Goal: Task Accomplishment & Management: Use online tool/utility

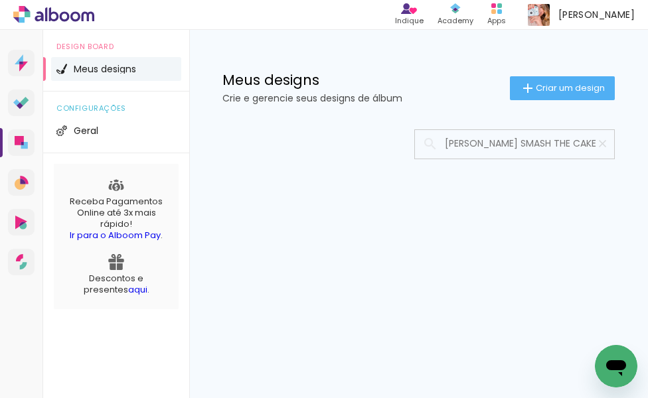
type input "[PERSON_NAME] SMASH THE CAKE"
type paper-input "[PERSON_NAME] SMASH THE CAKE"
click at [559, 203] on div "Mais álbuns" at bounding box center [418, 199] width 459 height 166
click at [471, 147] on input "[PERSON_NAME] SMASH THE CAKE" at bounding box center [521, 143] width 166 height 27
click at [566, 151] on input "[PERSON_NAME] SMASH THE CAKE" at bounding box center [521, 143] width 166 height 27
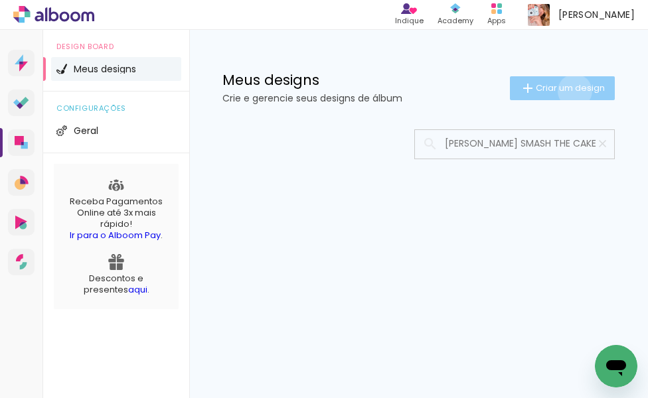
click at [572, 91] on span "Criar um design" at bounding box center [570, 88] width 69 height 9
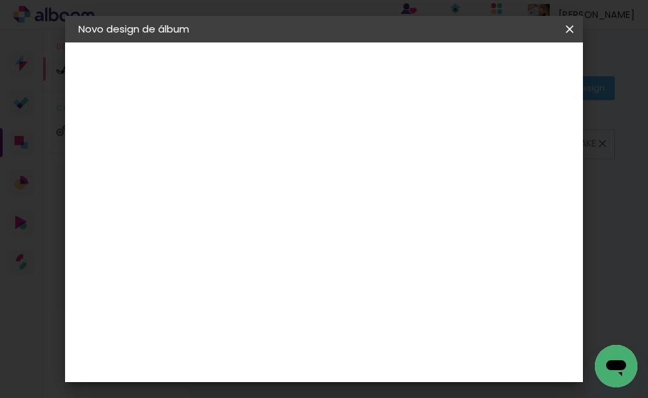
click at [295, 177] on input at bounding box center [295, 178] width 0 height 21
click at [300, 191] on paper-input-container "Título do álbum" at bounding box center [295, 179] width 9 height 34
click at [295, 179] on input at bounding box center [295, 178] width 0 height 21
type input "NICOLE SMASH CAKE"
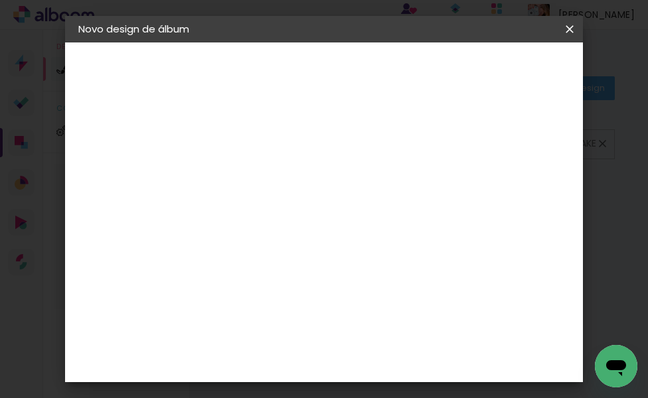
type paper-input "NICOLE SMASH CAKE"
click at [0, 0] on slot "Avançar" at bounding box center [0, 0] width 0 height 0
click at [295, 252] on input at bounding box center [329, 252] width 134 height 17
type input "QU"
type paper-input "QU"
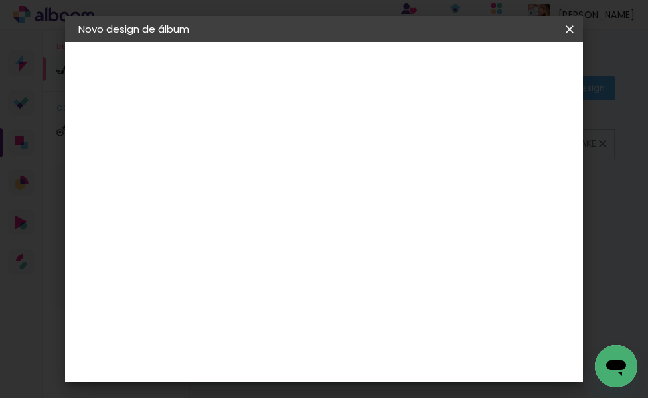
click at [297, 305] on div "Quality" at bounding box center [304, 300] width 37 height 11
click at [0, 0] on slot "Avançar" at bounding box center [0, 0] width 0 height 0
click at [347, 221] on input "text" at bounding box center [321, 231] width 52 height 21
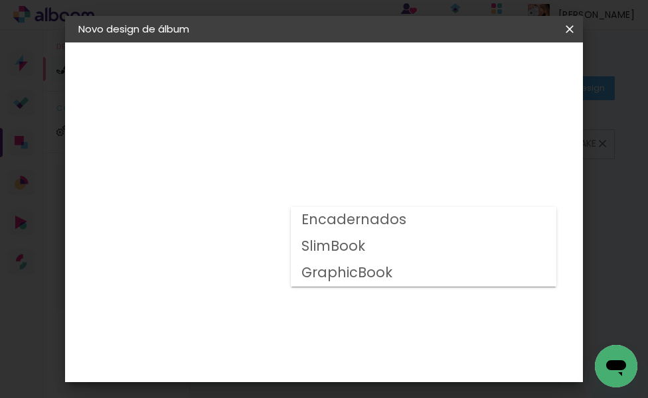
click at [0, 0] on slot "Encadernados" at bounding box center [0, 0] width 0 height 0
type input "Encadernados"
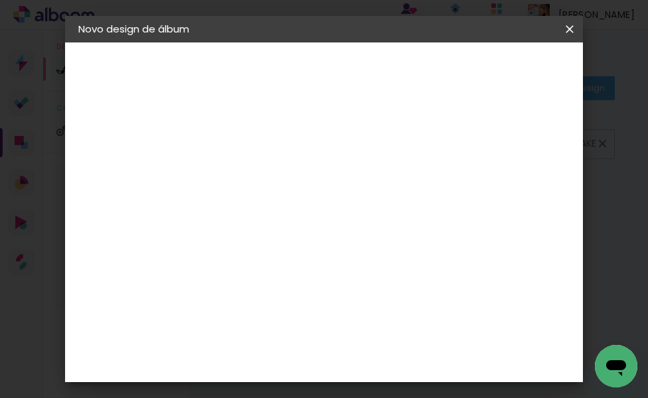
click at [352, 349] on span "15 × 21" at bounding box center [354, 360] width 62 height 35
click at [0, 0] on slot "Avançar" at bounding box center [0, 0] width 0 height 0
click at [410, 143] on div at bounding box center [404, 143] width 12 height 12
type paper-checkbox "on"
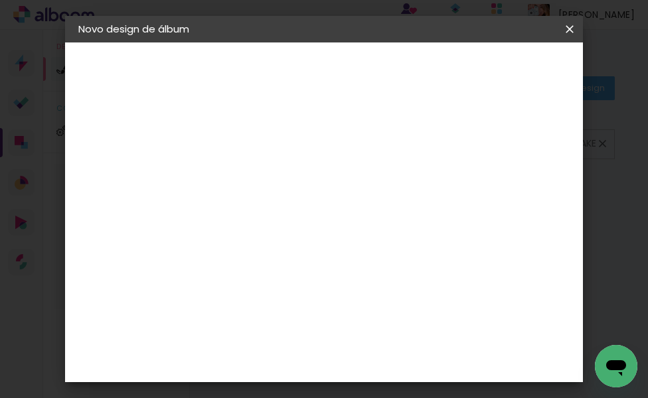
click at [485, 74] on span "Iniciar design" at bounding box center [470, 75] width 31 height 19
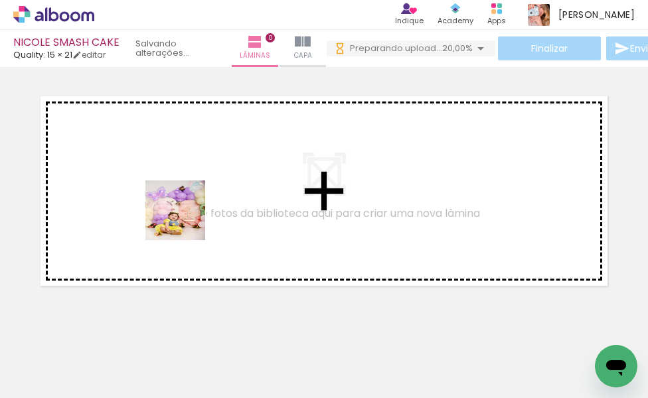
drag, startPoint x: 141, startPoint y: 343, endPoint x: 212, endPoint y: 343, distance: 71.0
click at [191, 200] on quentale-workspace at bounding box center [324, 199] width 648 height 398
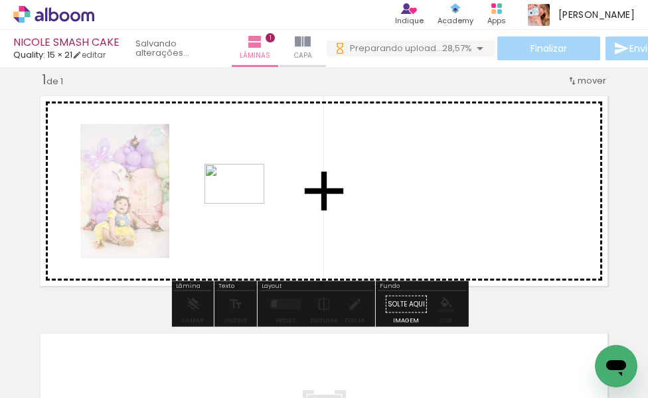
drag, startPoint x: 218, startPoint y: 351, endPoint x: 244, endPoint y: 204, distance: 149.1
click at [244, 204] on quentale-workspace at bounding box center [324, 199] width 648 height 398
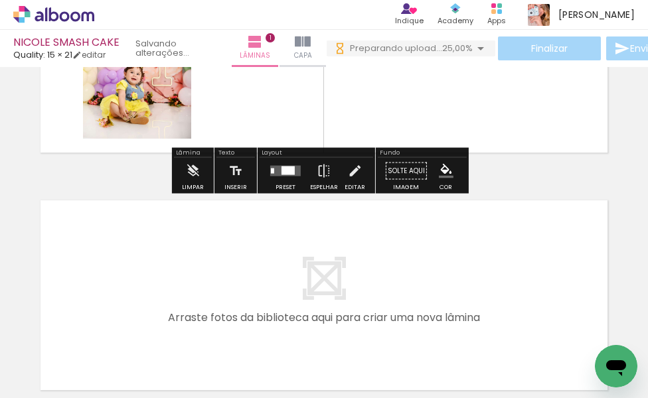
scroll to position [149, 0]
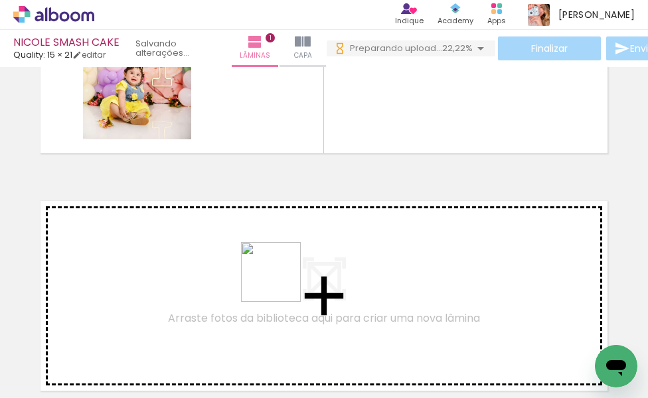
drag, startPoint x: 287, startPoint y: 314, endPoint x: 272, endPoint y: 241, distance: 74.6
click at [272, 241] on quentale-workspace at bounding box center [324, 199] width 648 height 398
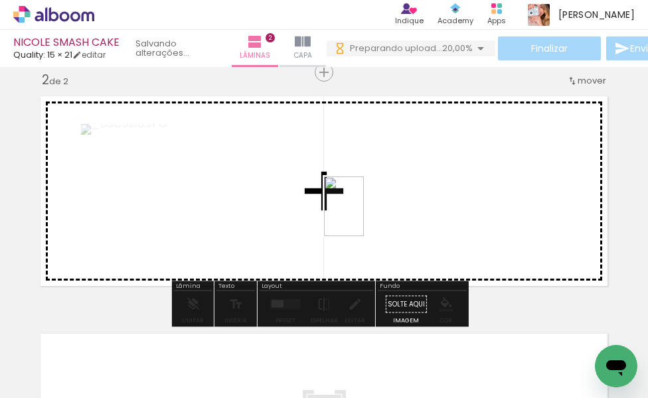
scroll to position [0, 0]
drag, startPoint x: 356, startPoint y: 364, endPoint x: 374, endPoint y: 217, distance: 147.8
click at [370, 203] on quentale-workspace at bounding box center [324, 199] width 648 height 398
drag, startPoint x: 501, startPoint y: 367, endPoint x: 296, endPoint y: 202, distance: 263.5
click at [296, 202] on quentale-workspace at bounding box center [324, 199] width 648 height 398
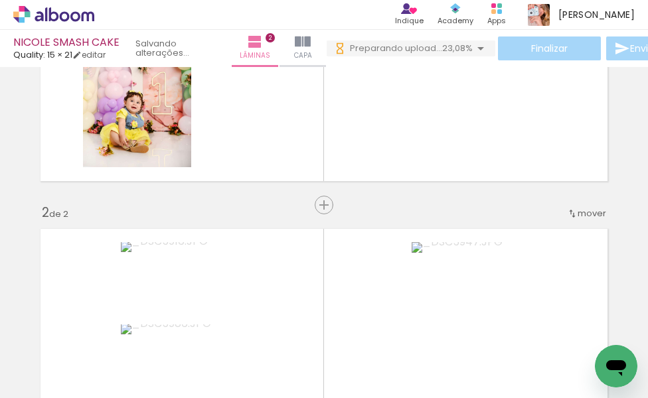
scroll to position [188, 0]
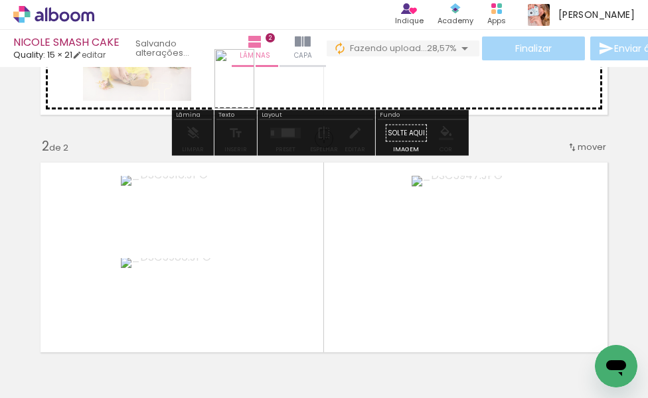
drag, startPoint x: 586, startPoint y: 370, endPoint x: 254, endPoint y: 90, distance: 434.4
click at [254, 90] on quentale-workspace at bounding box center [324, 199] width 648 height 398
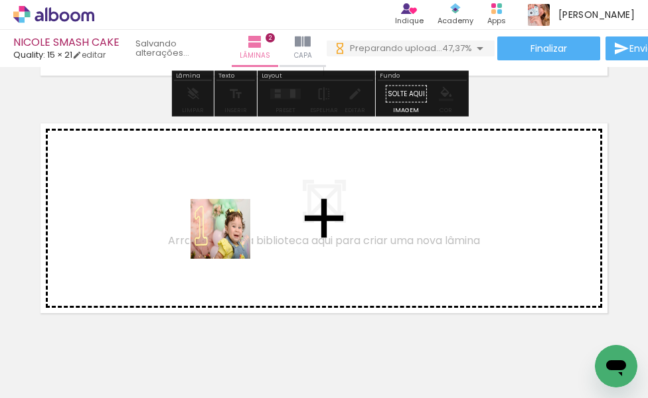
scroll to position [0, 0]
drag, startPoint x: 208, startPoint y: 365, endPoint x: 398, endPoint y: 357, distance: 190.0
click at [234, 218] on quentale-workspace at bounding box center [324, 199] width 648 height 398
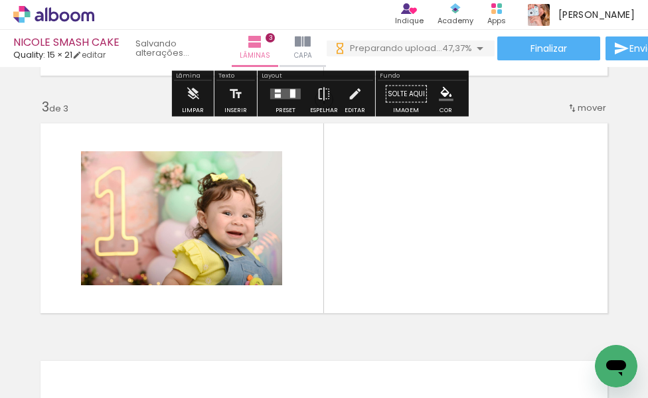
scroll to position [492, 0]
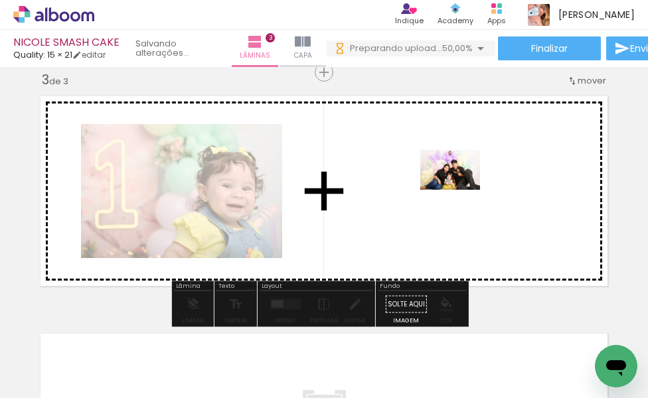
drag, startPoint x: 433, startPoint y: 362, endPoint x: 291, endPoint y: 376, distance: 142.8
click at [460, 185] on quentale-workspace at bounding box center [324, 199] width 648 height 398
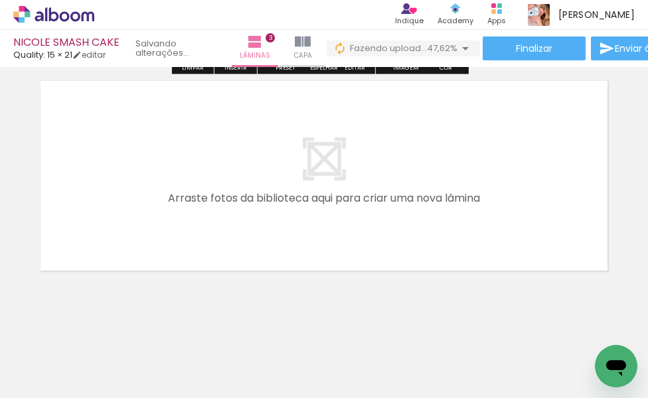
scroll to position [754, 0]
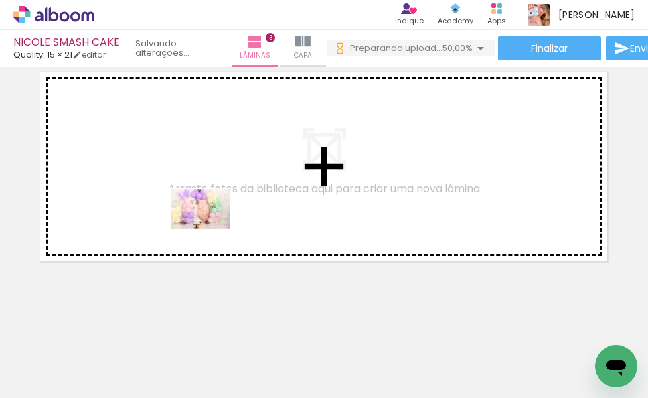
drag, startPoint x: 132, startPoint y: 370, endPoint x: 224, endPoint y: 368, distance: 91.6
click at [212, 228] on quentale-workspace at bounding box center [324, 199] width 648 height 398
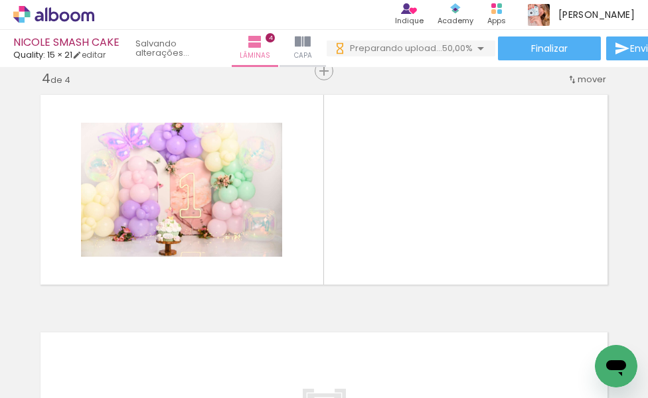
scroll to position [0, 0]
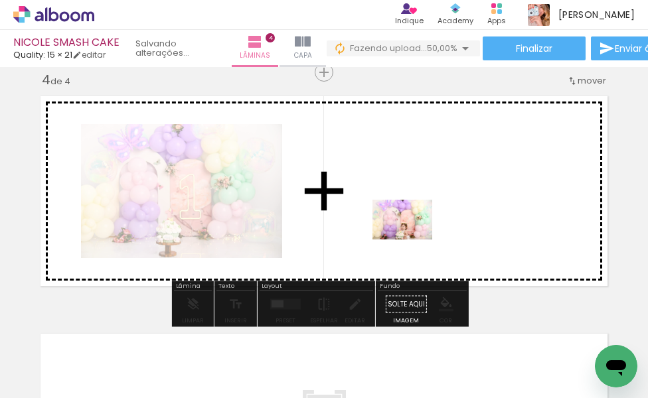
drag, startPoint x: 205, startPoint y: 373, endPoint x: 359, endPoint y: 383, distance: 154.4
click at [413, 239] on quentale-workspace at bounding box center [324, 199] width 648 height 398
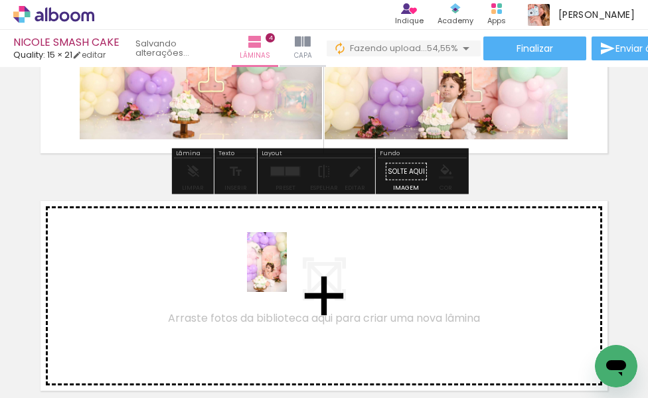
drag, startPoint x: 276, startPoint y: 361, endPoint x: 287, endPoint y: 272, distance: 89.7
click at [287, 272] on quentale-workspace at bounding box center [324, 199] width 648 height 398
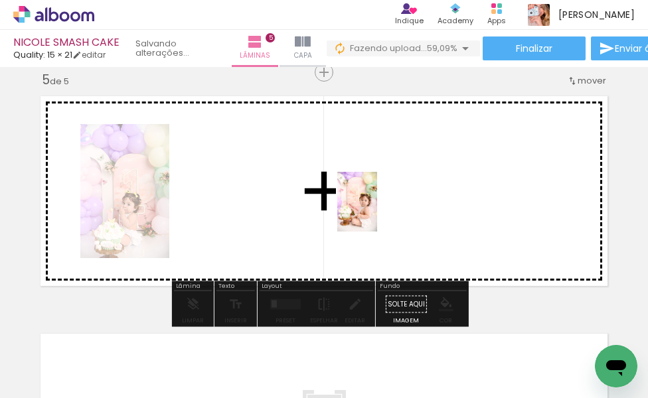
drag, startPoint x: 347, startPoint y: 365, endPoint x: 377, endPoint y: 212, distance: 156.3
click at [377, 212] on quentale-workspace at bounding box center [324, 199] width 648 height 398
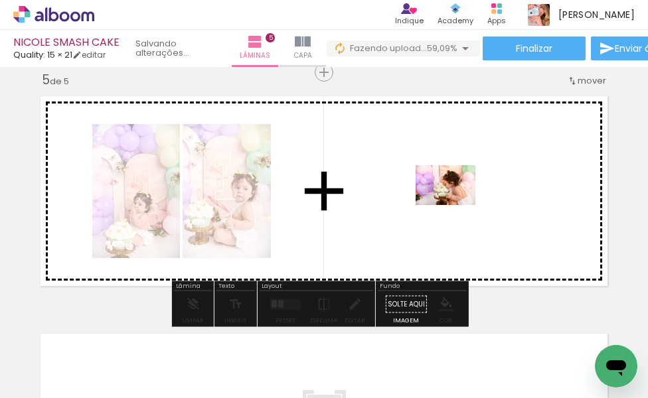
drag, startPoint x: 426, startPoint y: 362, endPoint x: 457, endPoint y: 199, distance: 165.6
click at [457, 199] on quentale-workspace at bounding box center [324, 199] width 648 height 398
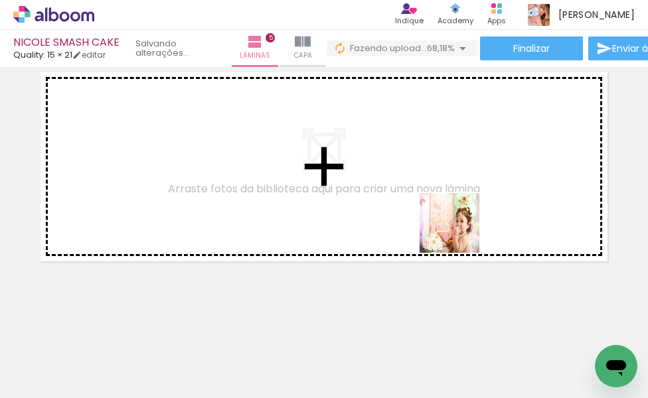
drag, startPoint x: 515, startPoint y: 357, endPoint x: 452, endPoint y: 212, distance: 157.0
click at [452, 212] on quentale-workspace at bounding box center [324, 199] width 648 height 398
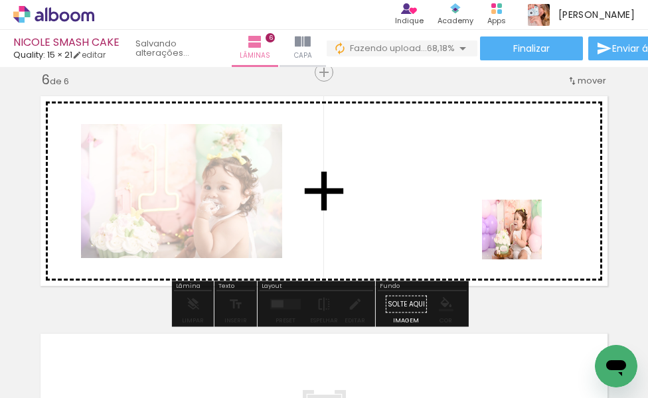
drag, startPoint x: 574, startPoint y: 363, endPoint x: 439, endPoint y: 355, distance: 135.0
click at [504, 189] on quentale-workspace at bounding box center [324, 199] width 648 height 398
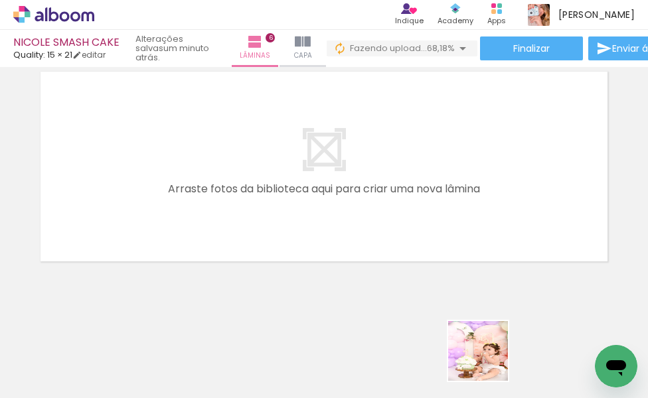
drag, startPoint x: 493, startPoint y: 376, endPoint x: 555, endPoint y: 365, distance: 63.4
click at [382, 182] on quentale-workspace at bounding box center [324, 199] width 648 height 398
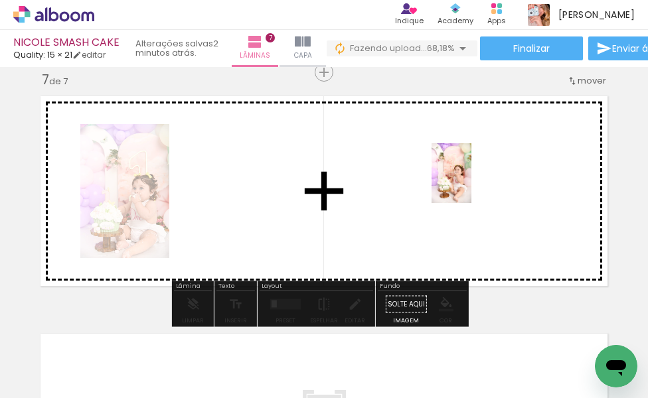
drag, startPoint x: 552, startPoint y: 355, endPoint x: 466, endPoint y: 172, distance: 202.0
click at [466, 172] on quentale-workspace at bounding box center [324, 199] width 648 height 398
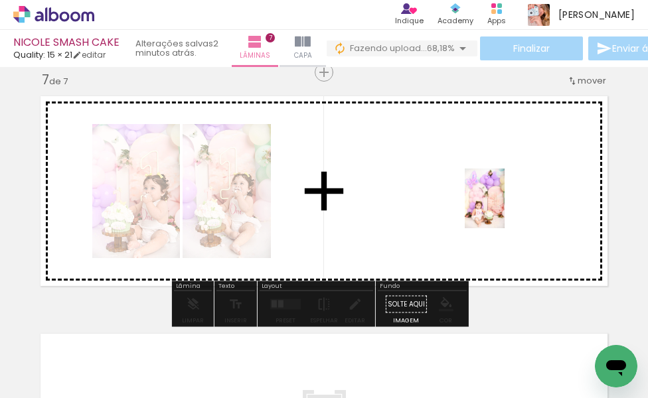
drag, startPoint x: 645, startPoint y: 356, endPoint x: 455, endPoint y: 361, distance: 190.0
click at [501, 206] on quentale-workspace at bounding box center [324, 199] width 648 height 398
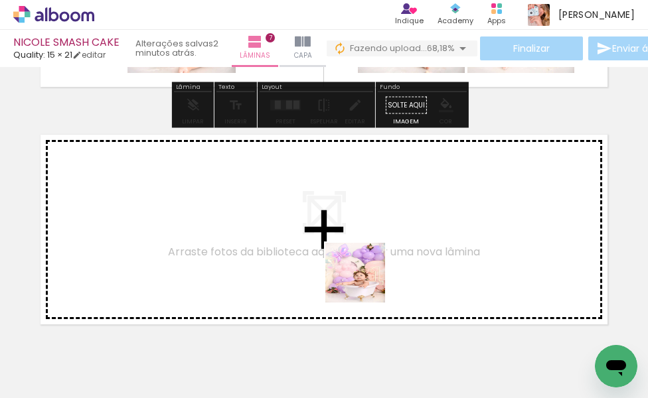
drag, startPoint x: 380, startPoint y: 366, endPoint x: 461, endPoint y: 358, distance: 82.1
click at [359, 248] on quentale-workspace at bounding box center [324, 199] width 648 height 398
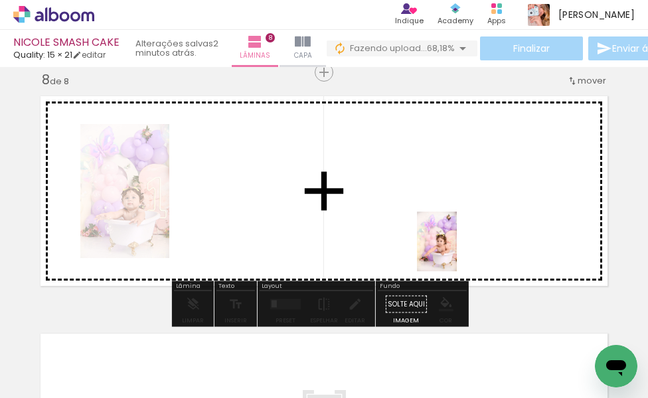
drag, startPoint x: 464, startPoint y: 364, endPoint x: 480, endPoint y: 262, distance: 102.8
click at [455, 231] on quentale-workspace at bounding box center [324, 199] width 648 height 398
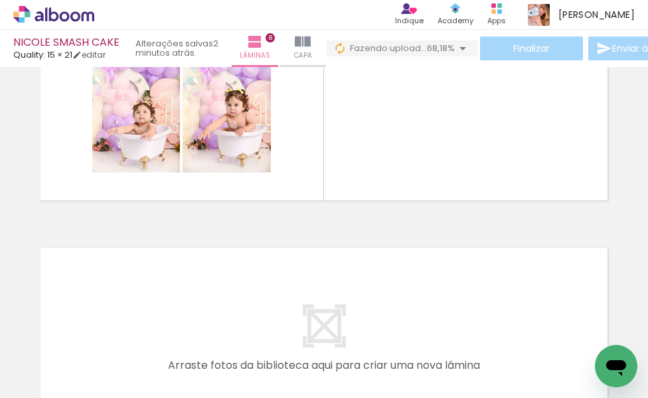
scroll to position [1744, 0]
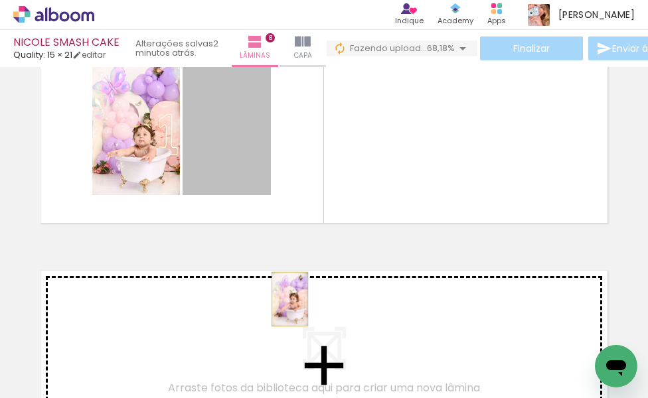
drag, startPoint x: 229, startPoint y: 159, endPoint x: 284, endPoint y: 299, distance: 150.5
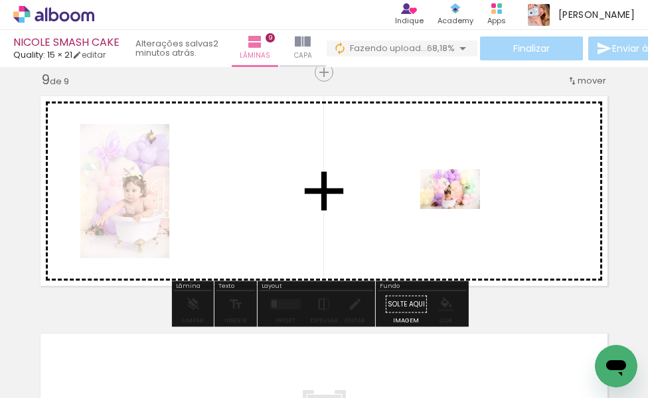
drag, startPoint x: 531, startPoint y: 364, endPoint x: 459, endPoint y: 208, distance: 170.8
click at [459, 208] on quentale-workspace at bounding box center [324, 199] width 648 height 398
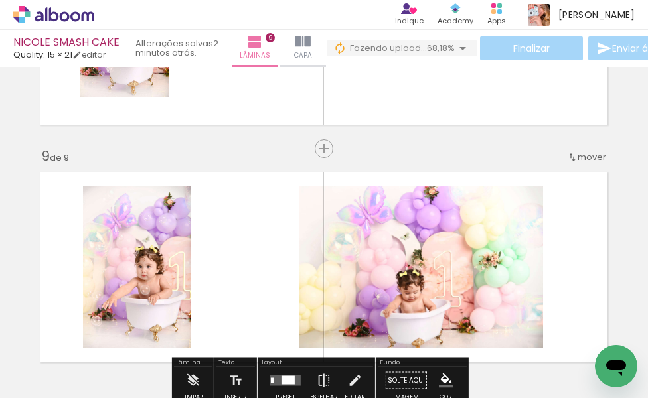
scroll to position [1785, 0]
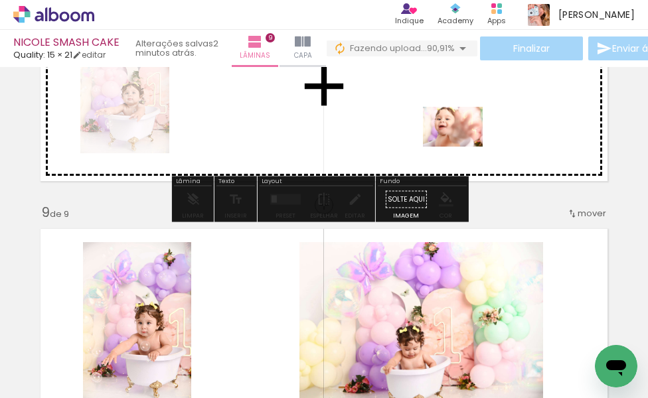
drag, startPoint x: 589, startPoint y: 362, endPoint x: 463, endPoint y: 147, distance: 248.8
click at [463, 147] on quentale-workspace at bounding box center [324, 199] width 648 height 398
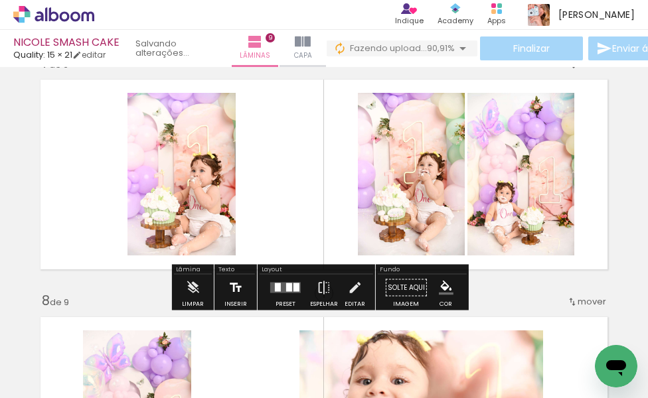
scroll to position [1453, 0]
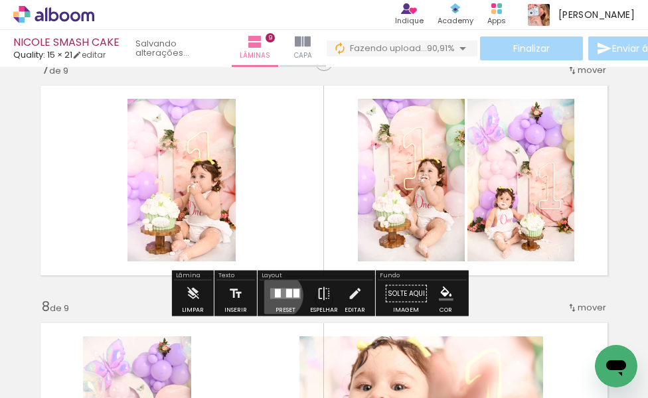
click at [276, 295] on div at bounding box center [278, 293] width 6 height 9
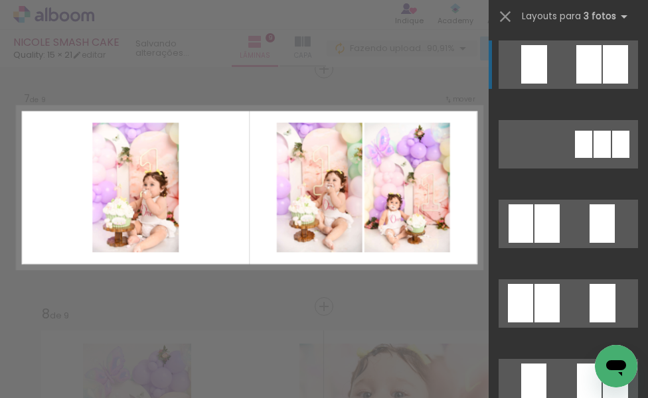
scroll to position [1443, 0]
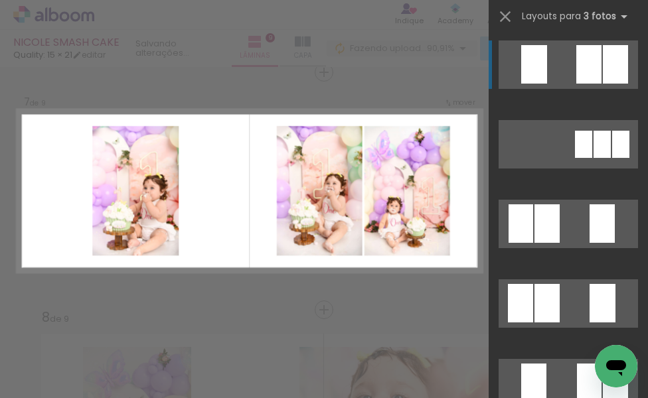
click at [555, 59] on quentale-layouter at bounding box center [568, 65] width 139 height 48
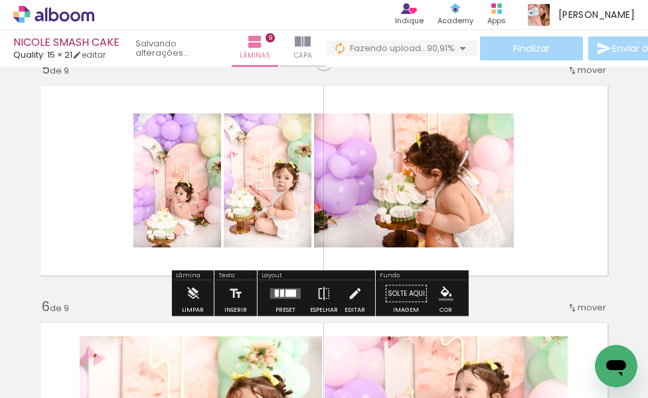
scroll to position [1044, 0]
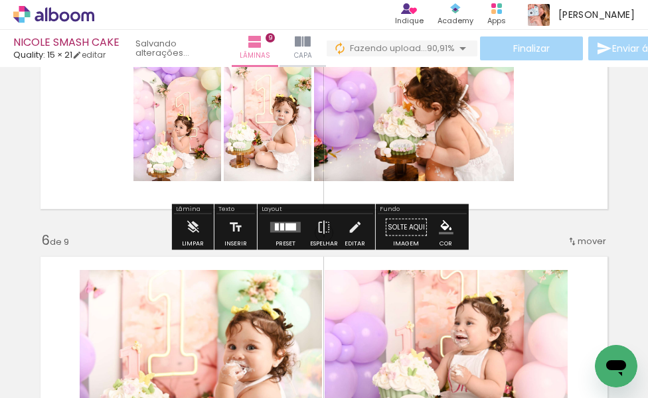
click at [272, 233] on div at bounding box center [286, 227] width 36 height 27
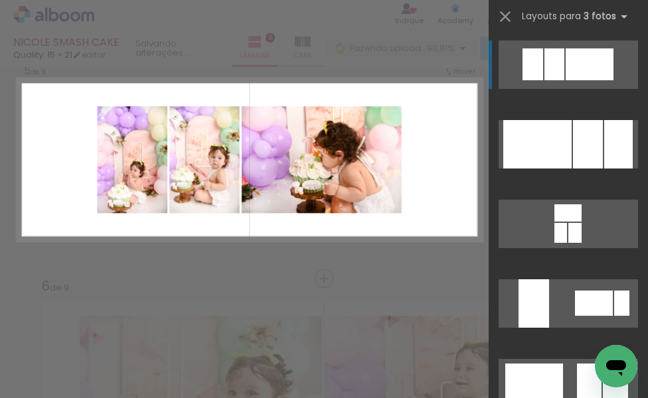
scroll to position [967, 0]
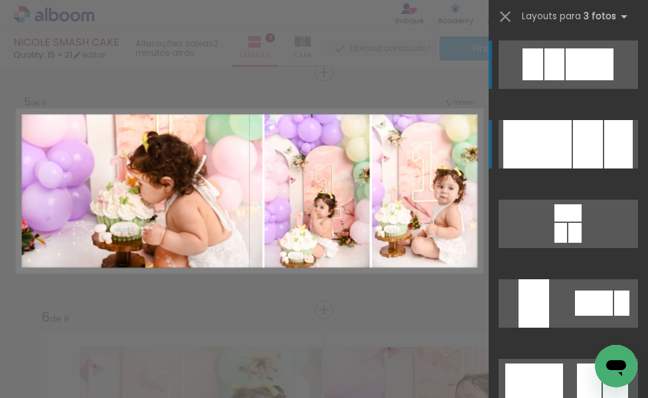
click at [542, 148] on div at bounding box center [537, 144] width 68 height 48
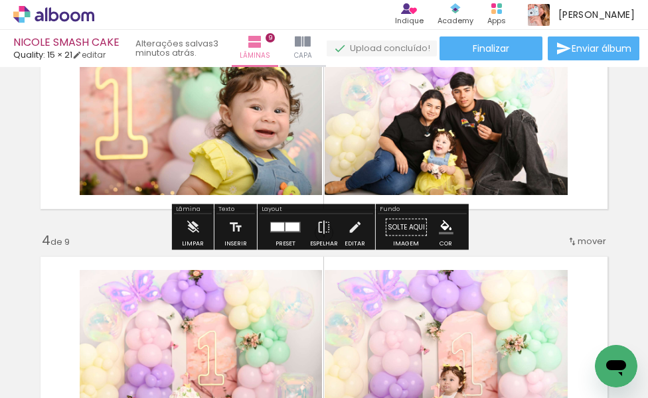
scroll to position [503, 0]
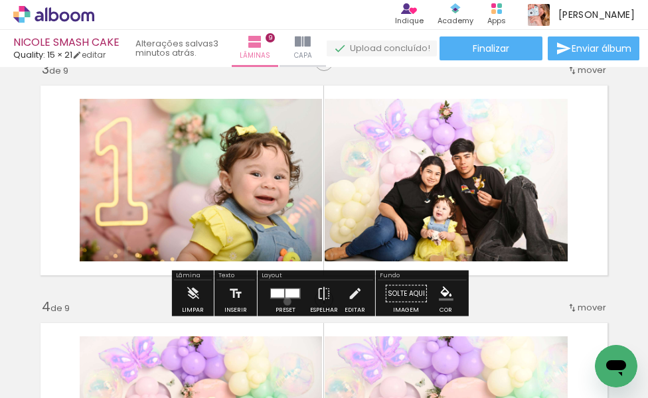
click at [284, 301] on div at bounding box center [286, 294] width 36 height 27
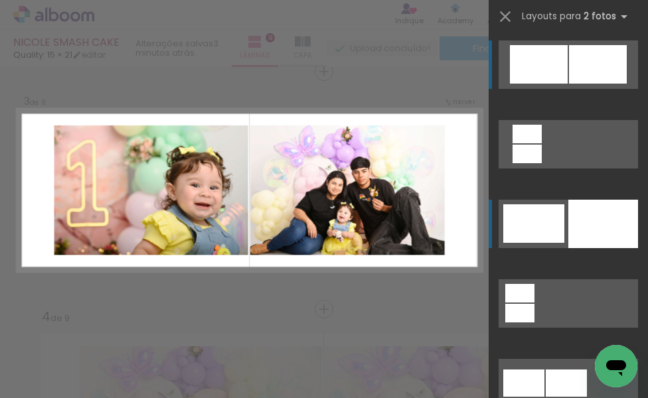
scroll to position [492, 0]
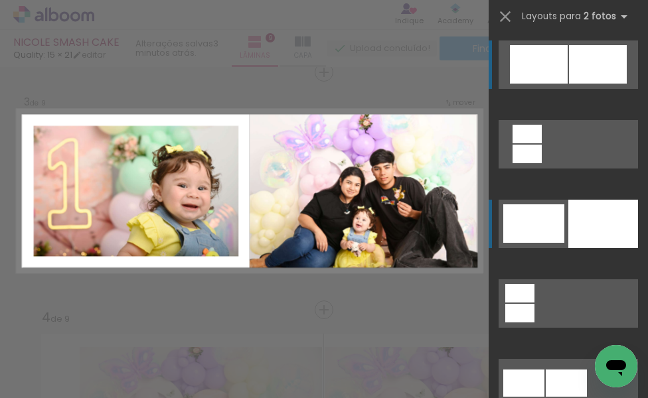
click at [536, 242] on div at bounding box center [533, 224] width 61 height 39
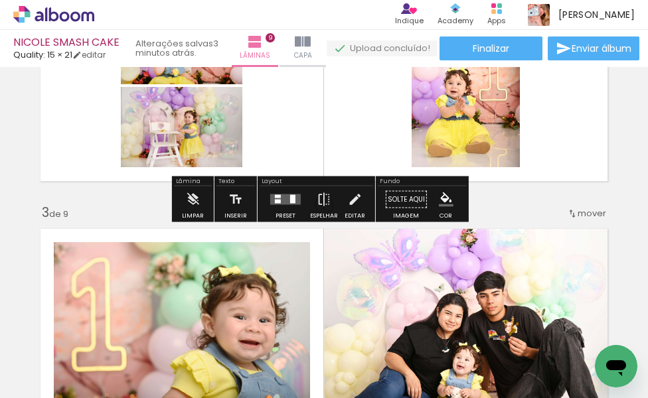
scroll to position [293, 0]
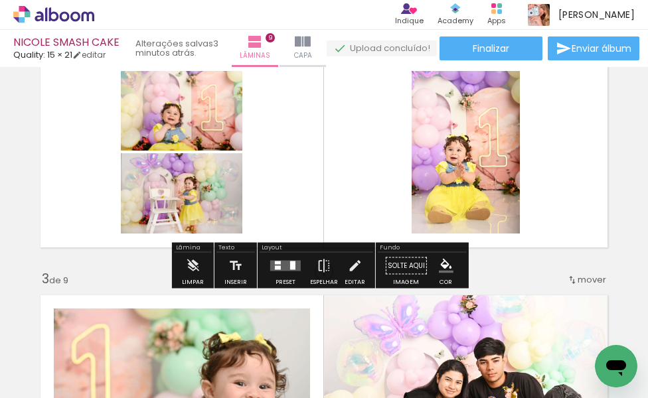
click at [282, 261] on quentale-layouter at bounding box center [285, 266] width 31 height 11
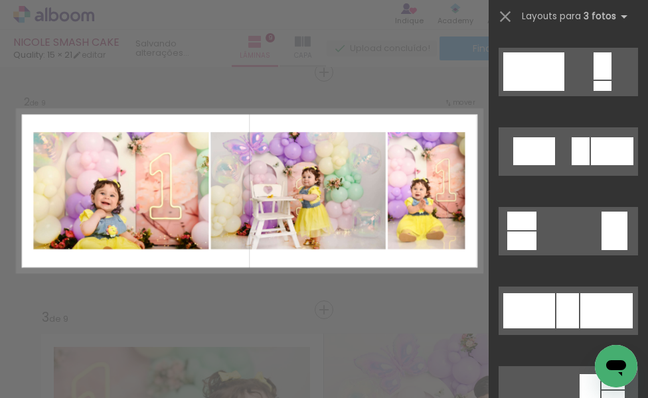
scroll to position [1328, 0]
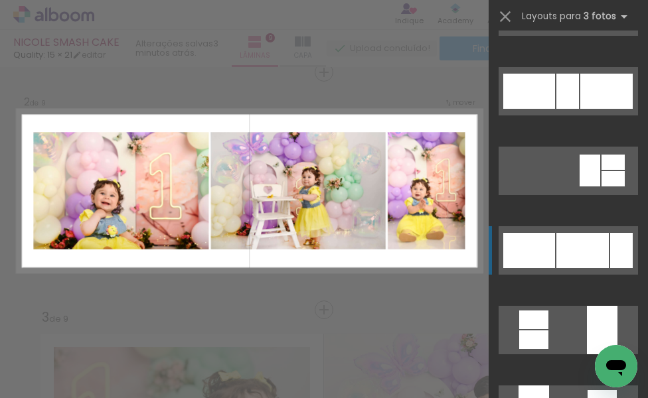
click at [558, 258] on div at bounding box center [582, 250] width 52 height 35
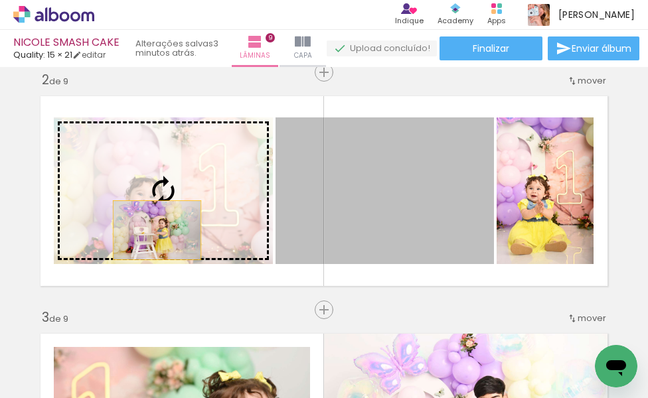
drag, startPoint x: 411, startPoint y: 230, endPoint x: 151, endPoint y: 230, distance: 259.6
click at [0, 0] on slot at bounding box center [0, 0] width 0 height 0
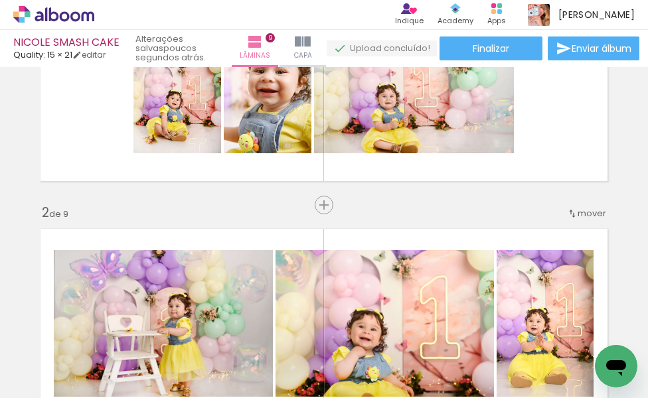
scroll to position [55, 0]
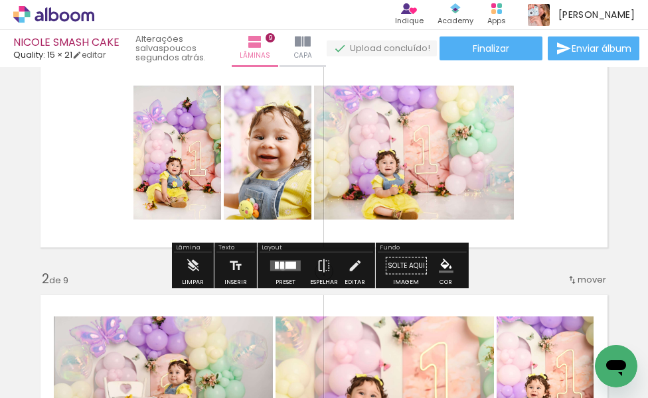
click at [280, 266] on div at bounding box center [282, 265] width 4 height 7
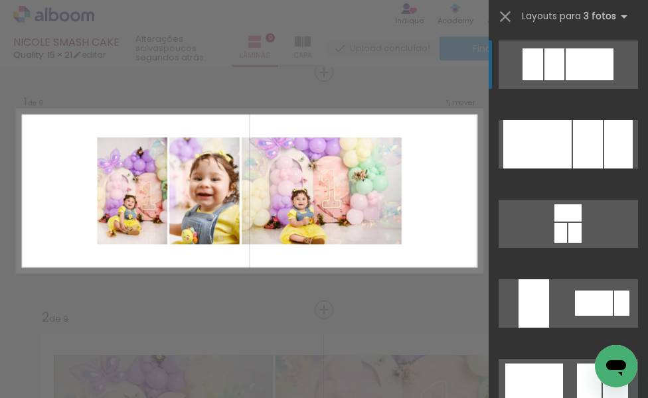
scroll to position [16, 0]
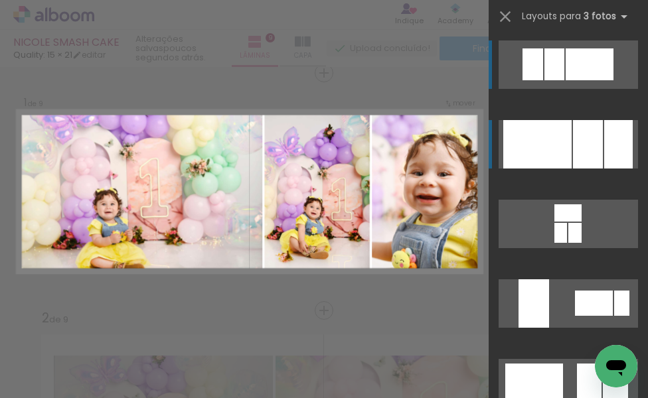
click at [550, 161] on div at bounding box center [537, 144] width 68 height 48
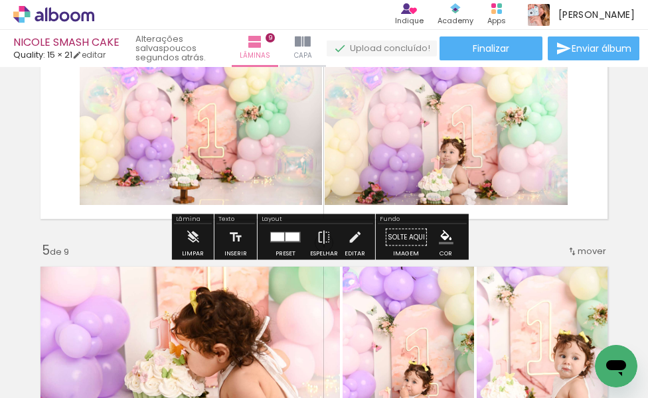
scroll to position [996, 0]
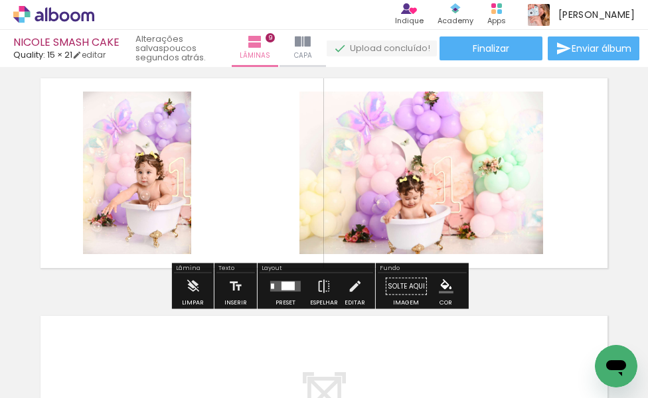
scroll to position [0, 1101]
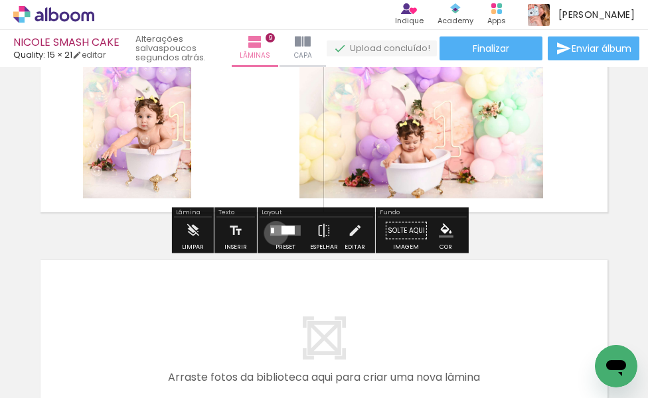
click at [274, 233] on quentale-layouter at bounding box center [285, 231] width 31 height 11
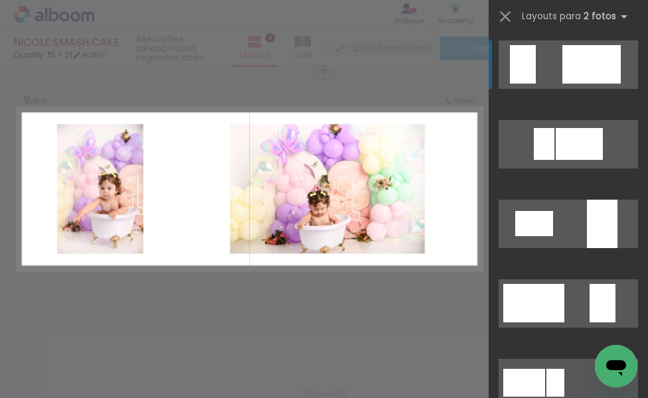
scroll to position [1918, 0]
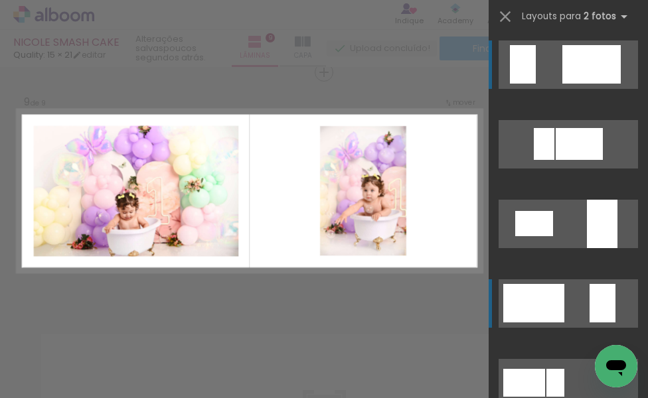
click at [521, 307] on div at bounding box center [533, 303] width 61 height 39
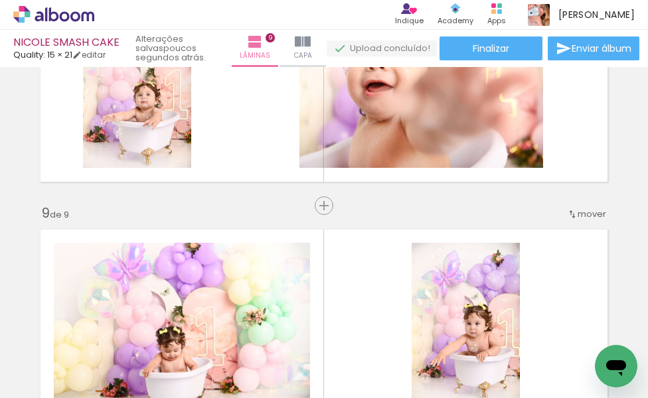
scroll to position [1719, 0]
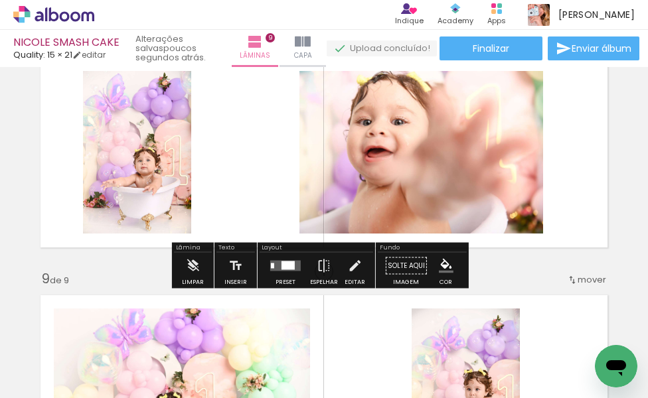
click at [282, 266] on div at bounding box center [288, 266] width 13 height 9
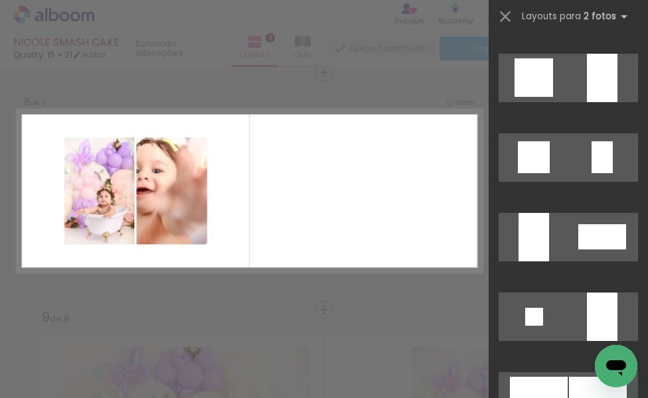
scroll to position [1461, 0]
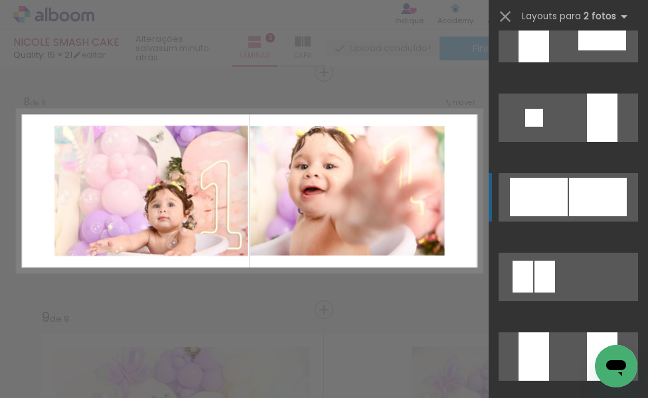
click at [539, 200] on div at bounding box center [539, 197] width 58 height 39
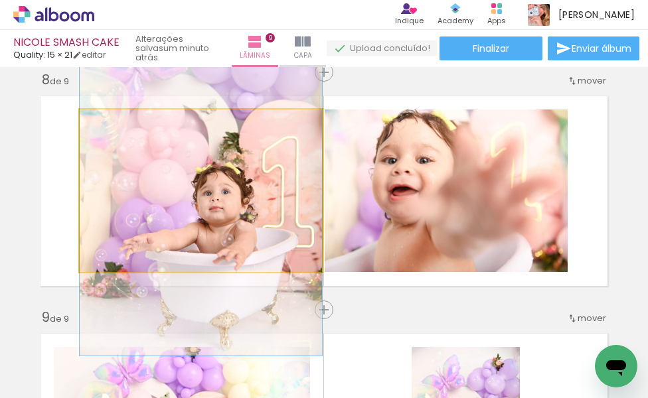
drag, startPoint x: 265, startPoint y: 237, endPoint x: 264, endPoint y: 220, distance: 16.6
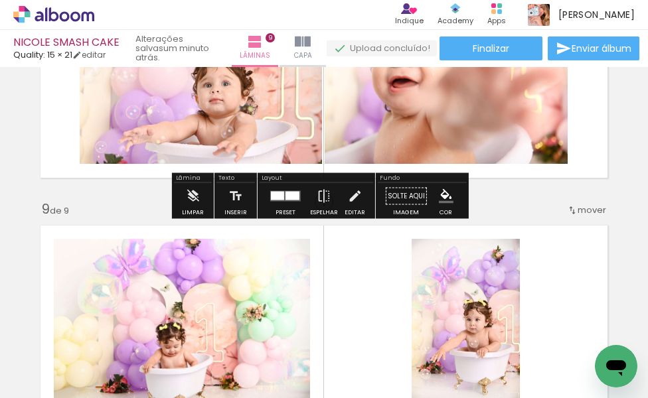
scroll to position [1813, 0]
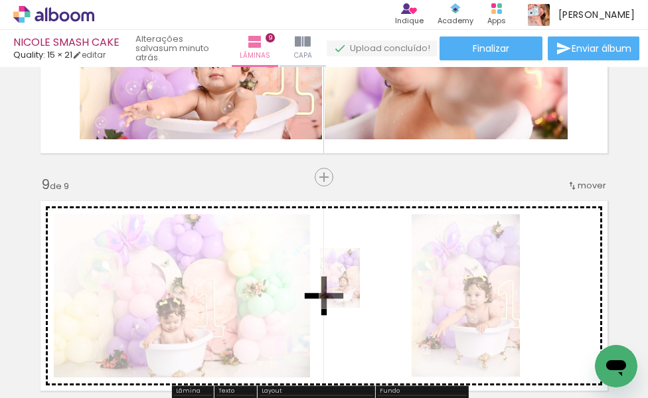
drag, startPoint x: 364, startPoint y: 363, endPoint x: 360, endPoint y: 288, distance: 74.5
click at [360, 288] on quentale-workspace at bounding box center [324, 199] width 648 height 398
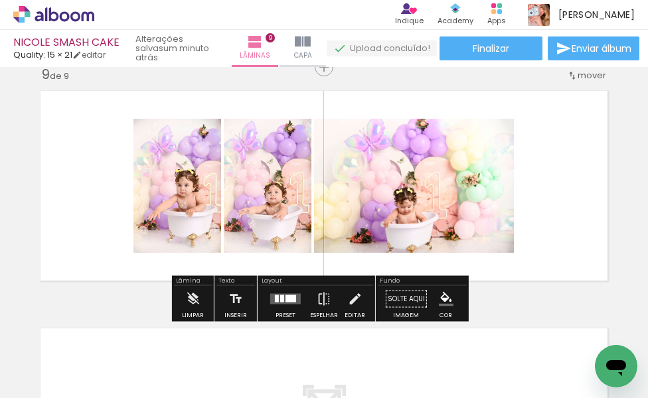
scroll to position [1946, 0]
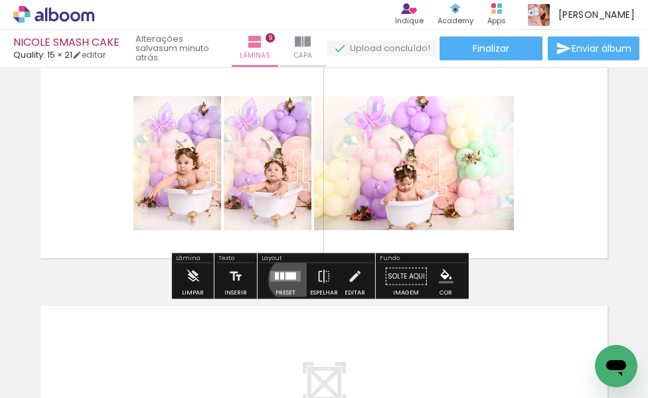
click at [287, 280] on div at bounding box center [291, 276] width 11 height 7
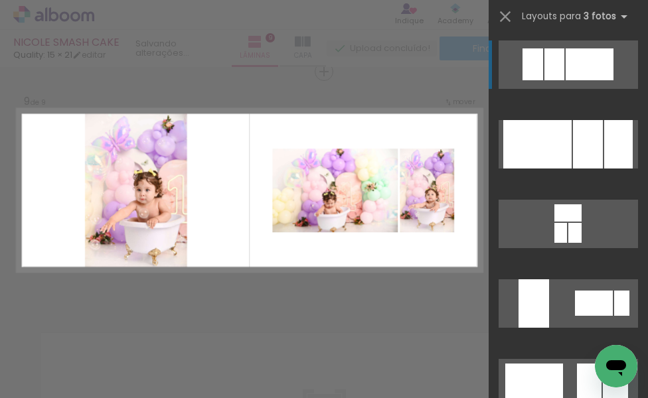
scroll to position [1918, 0]
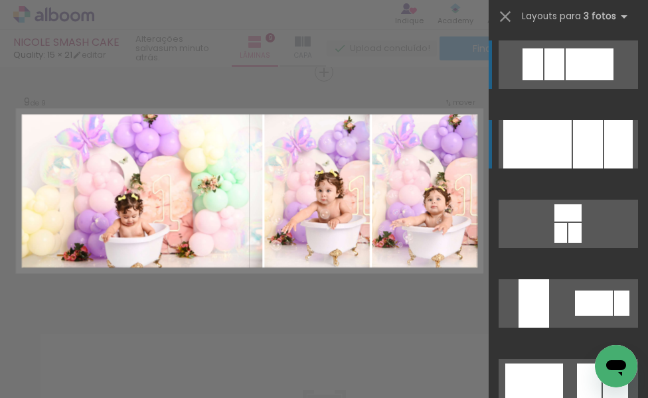
click at [552, 162] on div at bounding box center [537, 144] width 68 height 48
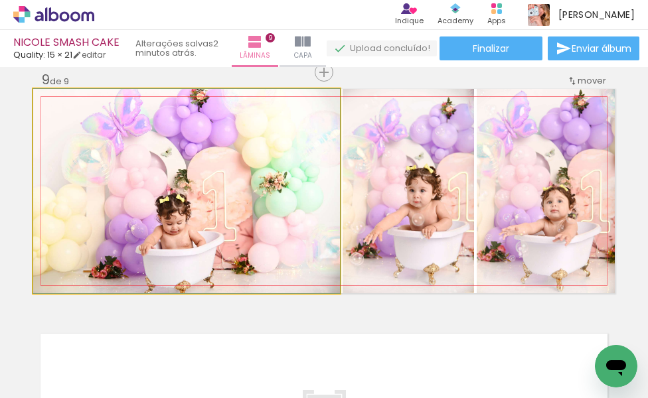
drag, startPoint x: 285, startPoint y: 161, endPoint x: 282, endPoint y: 188, distance: 26.7
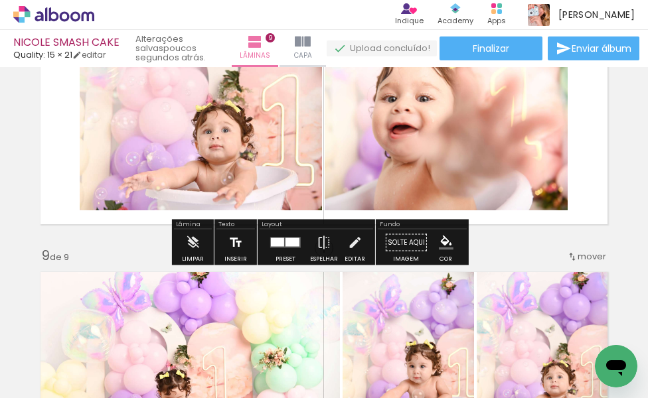
scroll to position [1719, 0]
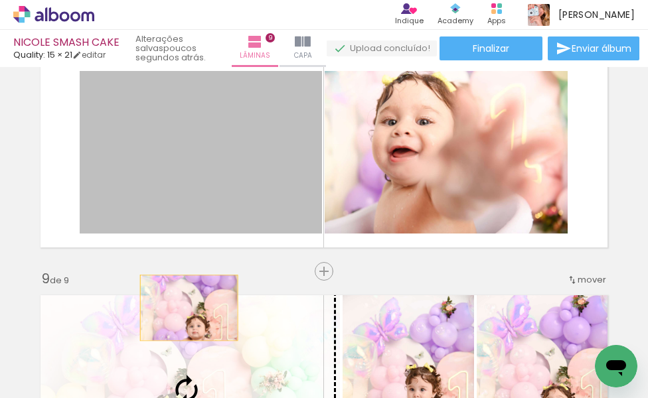
drag, startPoint x: 210, startPoint y: 176, endPoint x: 183, endPoint y: 308, distance: 134.9
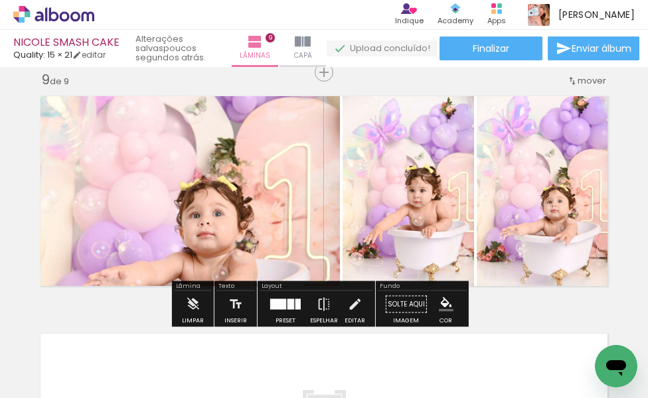
scroll to position [1985, 0]
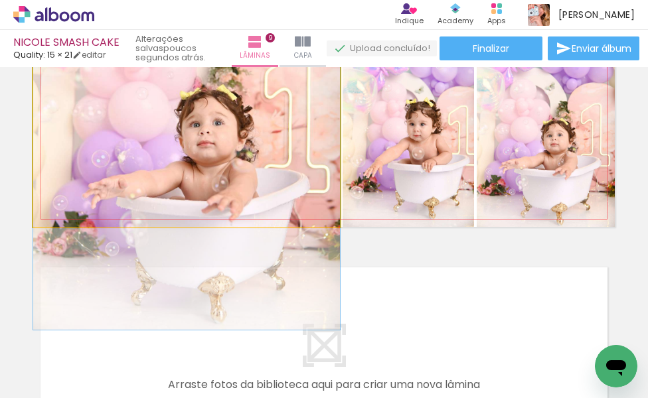
drag, startPoint x: 209, startPoint y: 151, endPoint x: 212, endPoint y: 127, distance: 24.8
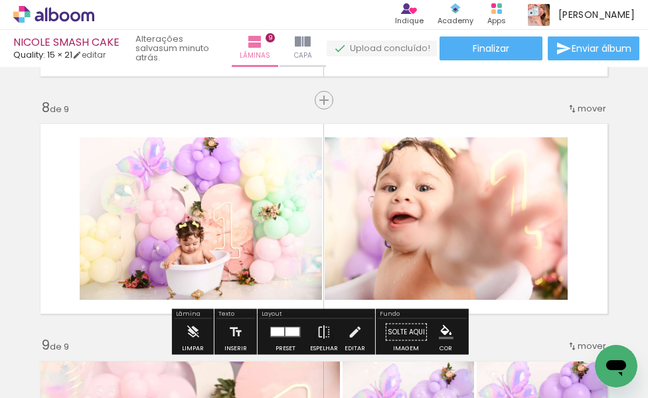
scroll to position [1719, 0]
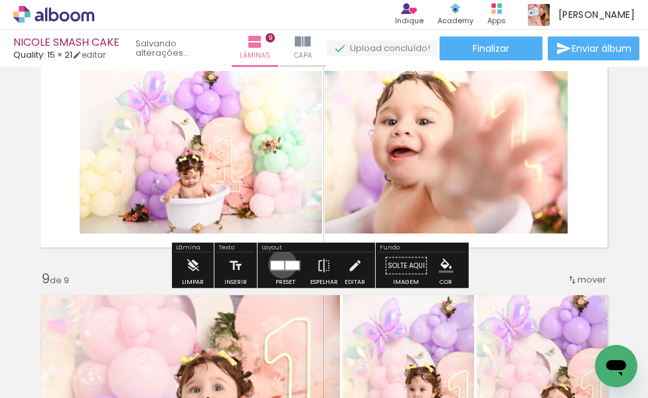
click at [280, 264] on div at bounding box center [277, 266] width 13 height 9
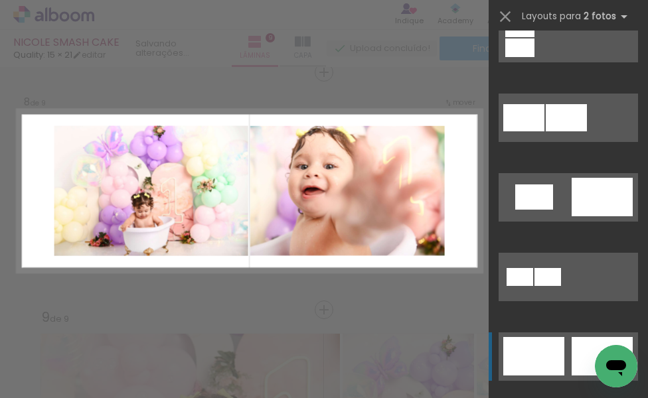
scroll to position [133, 0]
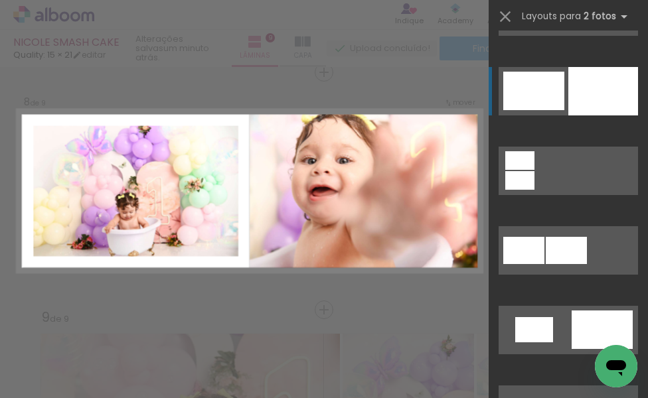
click at [538, 97] on div at bounding box center [533, 91] width 61 height 39
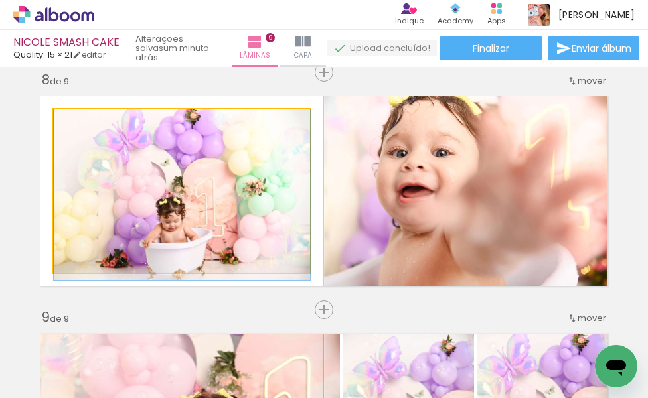
drag, startPoint x: 172, startPoint y: 195, endPoint x: 173, endPoint y: 212, distance: 16.7
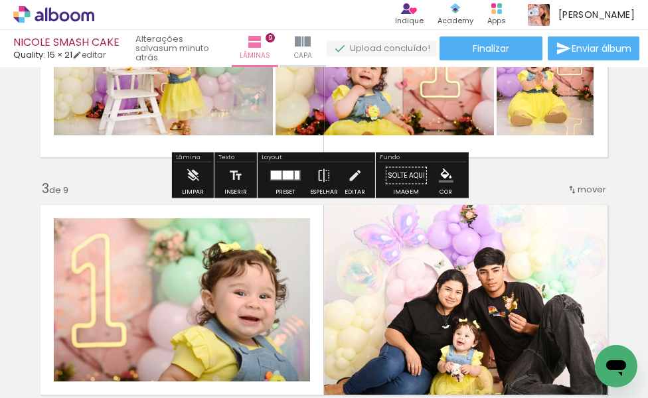
scroll to position [398, 0]
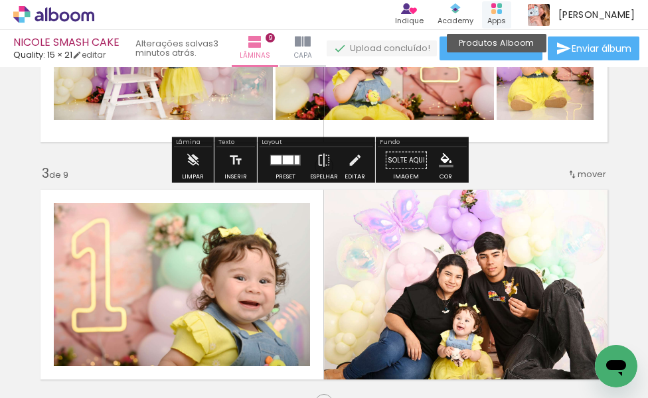
click at [511, 14] on div "Produtos Alboom Apps" at bounding box center [496, 14] width 29 height 27
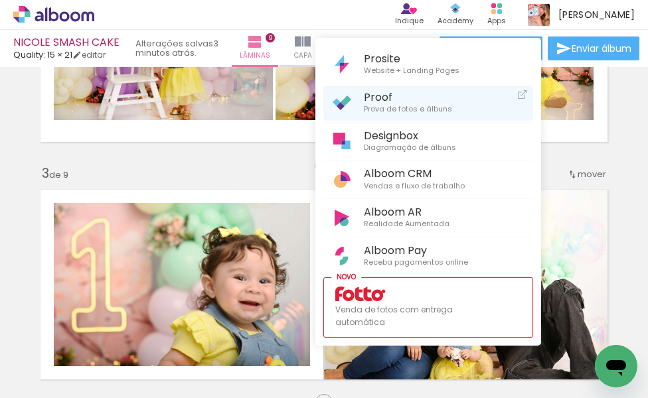
click at [376, 104] on span "Prova de fotos e álbuns" at bounding box center [408, 110] width 88 height 12
